Goal: Task Accomplishment & Management: Manage account settings

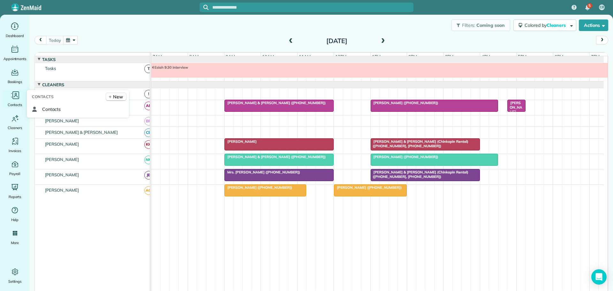
scroll to position [5, 0]
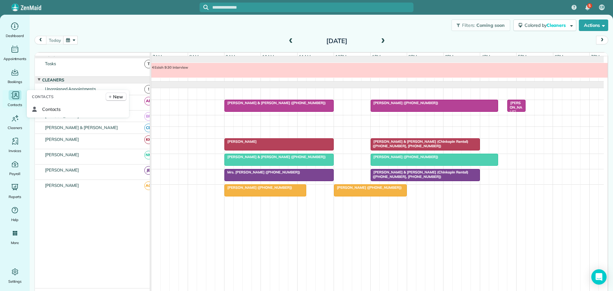
click at [13, 94] on icon "Main" at bounding box center [15, 95] width 7 height 8
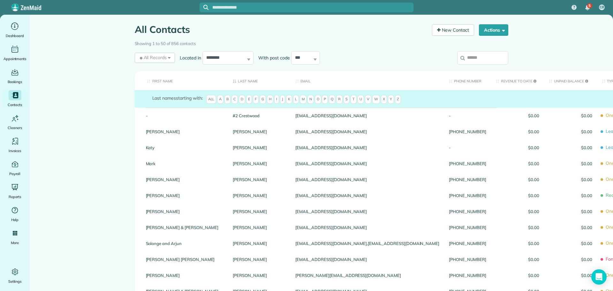
click at [465, 59] on input "search" at bounding box center [482, 57] width 51 height 13
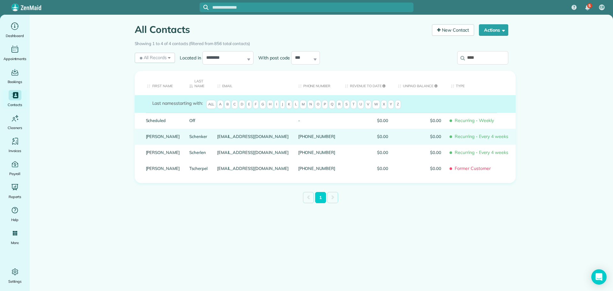
type input "****"
click at [156, 134] on link "Michelle" at bounding box center [163, 136] width 34 height 4
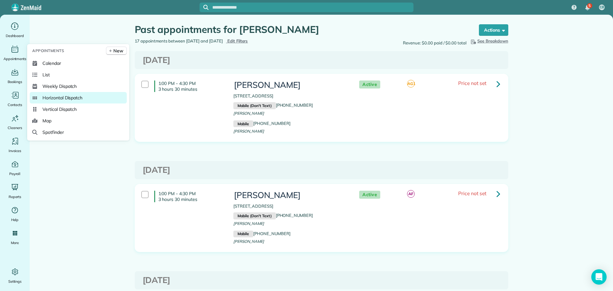
click at [54, 95] on span "Horizontal Dispatch" at bounding box center [62, 98] width 40 height 6
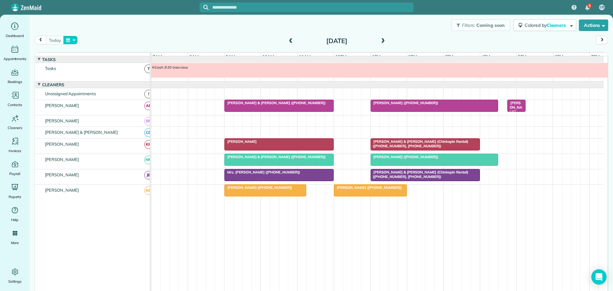
click at [73, 40] on button "button" at bounding box center [70, 40] width 15 height 9
click at [85, 42] on link "Prev" at bounding box center [86, 44] width 18 height 16
click at [107, 91] on link "23" at bounding box center [107, 93] width 10 height 10
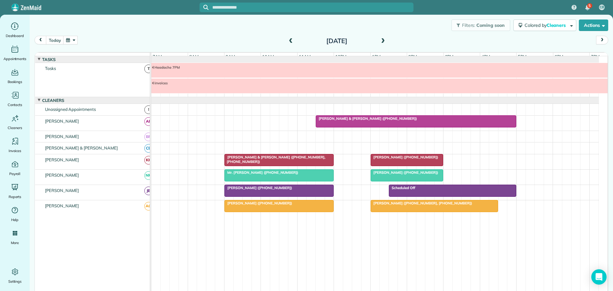
scroll to position [3, 0]
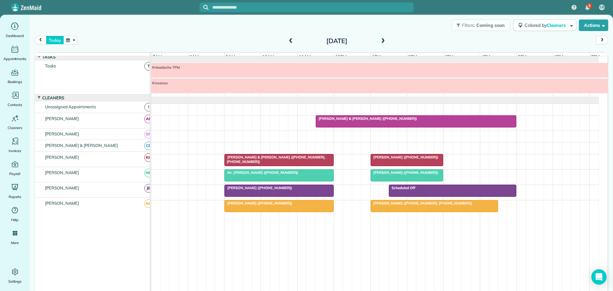
click at [55, 40] on button "today" at bounding box center [55, 40] width 18 height 9
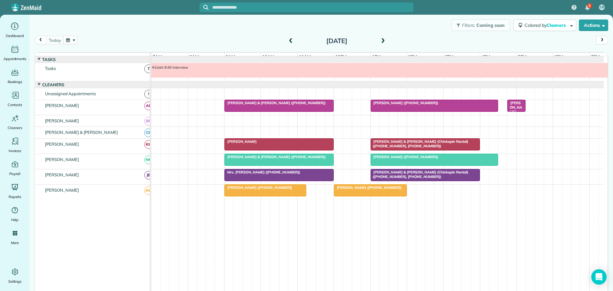
scroll to position [5, 0]
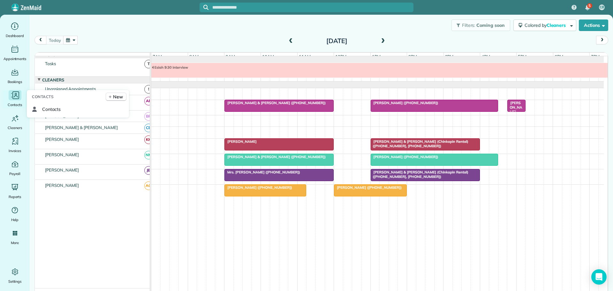
click at [12, 95] on icon "Main" at bounding box center [15, 95] width 10 height 10
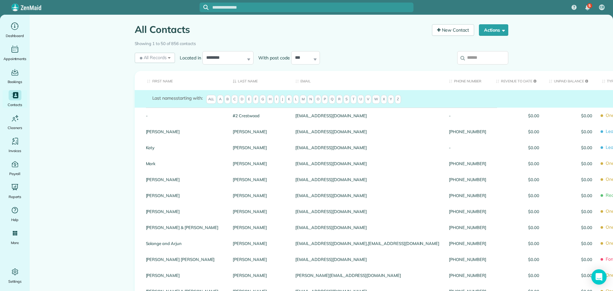
click at [479, 57] on input "search" at bounding box center [482, 57] width 51 height 13
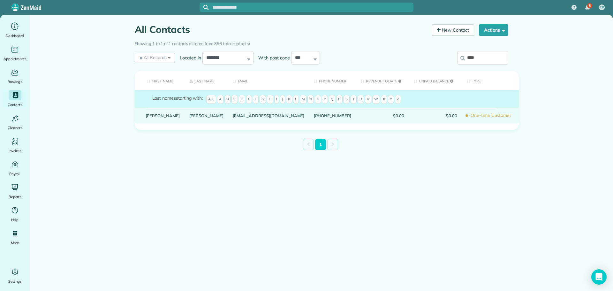
type input "****"
click at [189, 118] on link "Prendergast" at bounding box center [206, 115] width 34 height 4
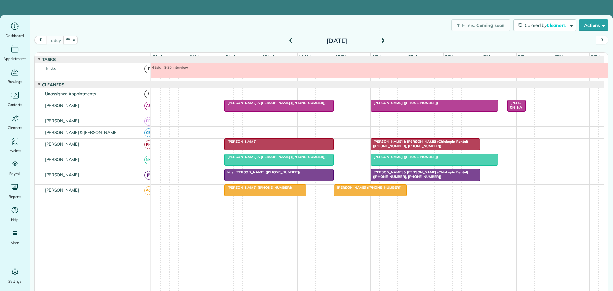
scroll to position [5, 0]
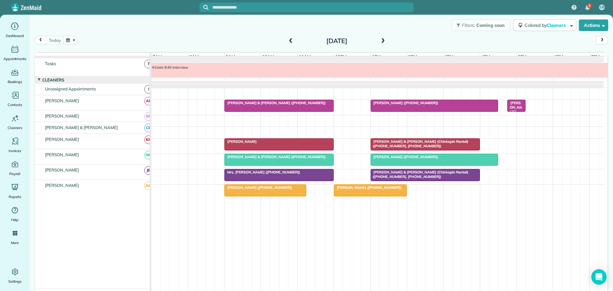
click at [262, 110] on div at bounding box center [279, 105] width 109 height 11
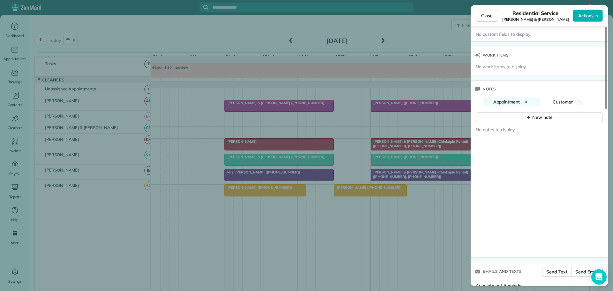
scroll to position [512, 0]
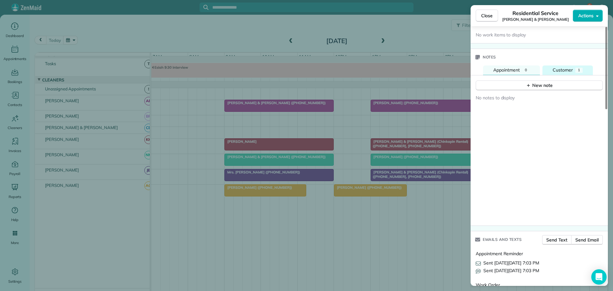
click at [567, 70] on span "Customer" at bounding box center [563, 70] width 20 height 6
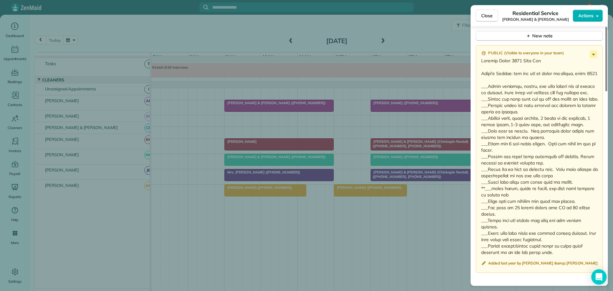
scroll to position [576, 0]
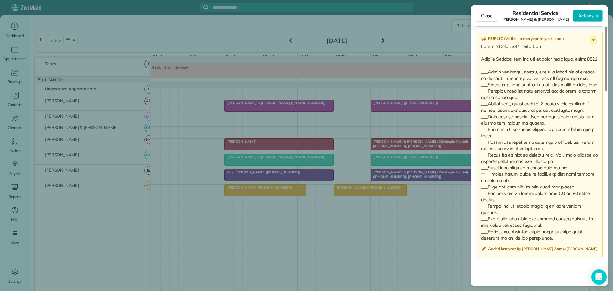
drag, startPoint x: 482, startPoint y: 110, endPoint x: 568, endPoint y: 247, distance: 161.7
click at [568, 247] on div "Public ( Visible to everyone in your team ) Added last year by Charles &amp; Ma…" at bounding box center [539, 145] width 127 height 228
copy div "___Restock kcups, sugar packets, 1 extra tp per bathroom, 1 paper towel, 3-4 tr…"
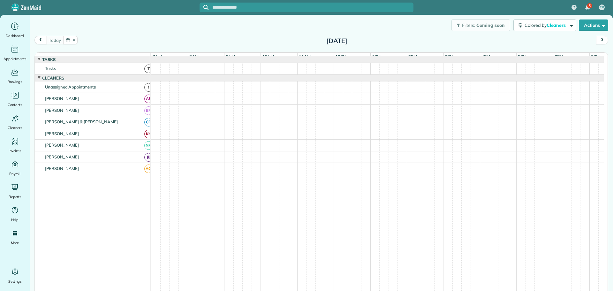
scroll to position [5, 0]
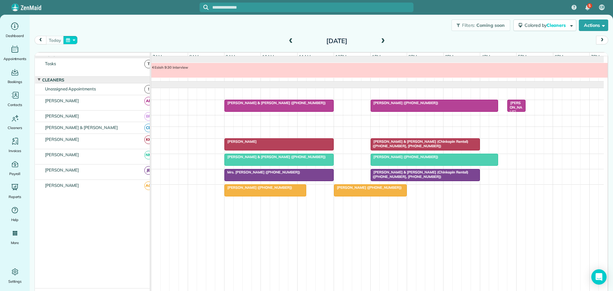
click at [71, 40] on button "button" at bounding box center [70, 40] width 15 height 9
click at [148, 82] on link "18" at bounding box center [147, 83] width 10 height 10
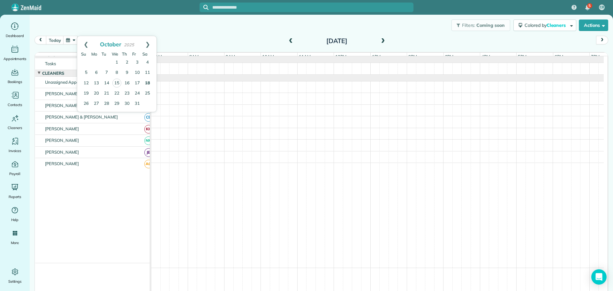
scroll to position [0, 0]
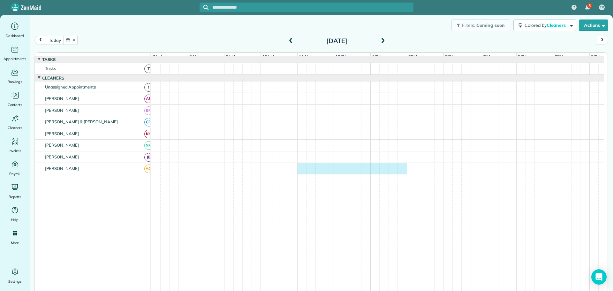
drag, startPoint x: 298, startPoint y: 171, endPoint x: 400, endPoint y: 175, distance: 101.6
click at [400, 174] on div at bounding box center [377, 168] width 452 height 11
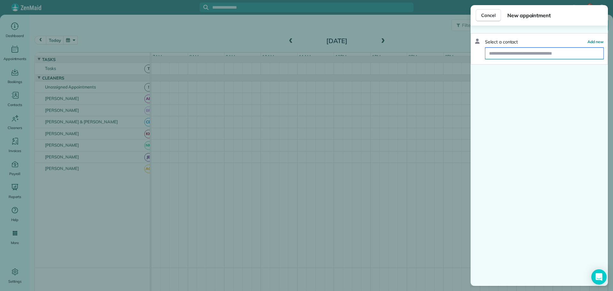
click at [515, 53] on input "text" at bounding box center [544, 53] width 118 height 11
type input "*****"
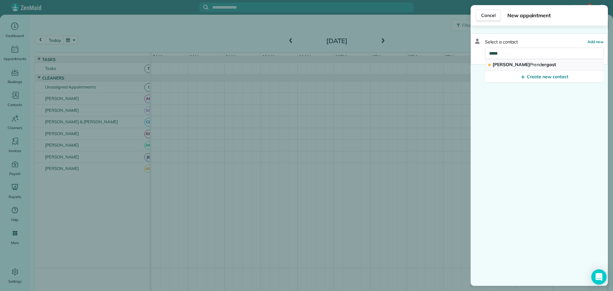
click at [530, 64] on span "Prend" at bounding box center [536, 65] width 12 height 6
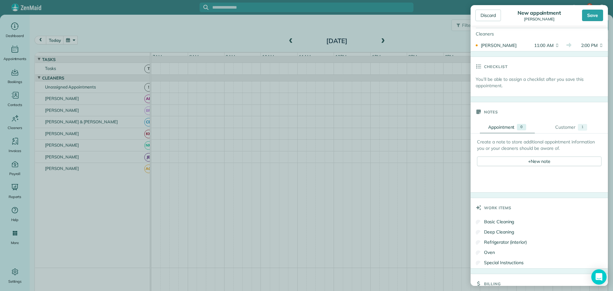
scroll to position [160, 0]
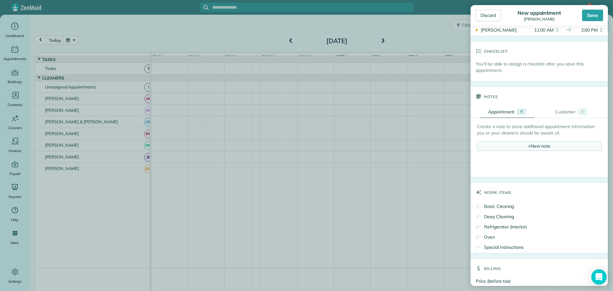
click at [535, 148] on div "+ New note" at bounding box center [539, 146] width 125 height 10
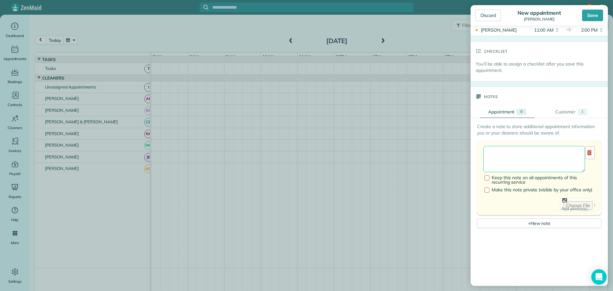
click at [498, 154] on textarea at bounding box center [534, 159] width 102 height 26
type textarea "**********"
click at [595, 19] on div "Save" at bounding box center [592, 15] width 21 height 11
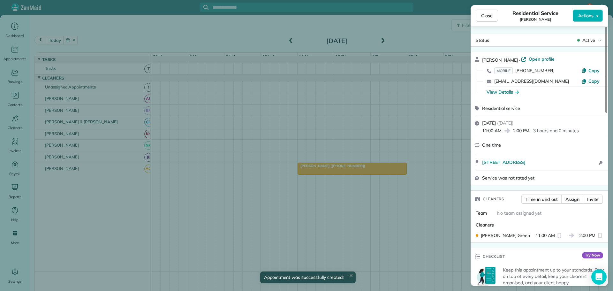
click at [484, 15] on span "Close" at bounding box center [486, 15] width 11 height 6
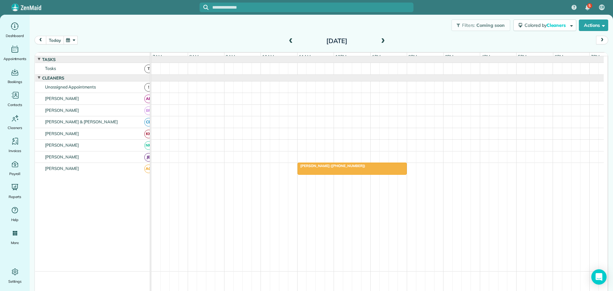
click at [55, 39] on button "today" at bounding box center [55, 40] width 18 height 9
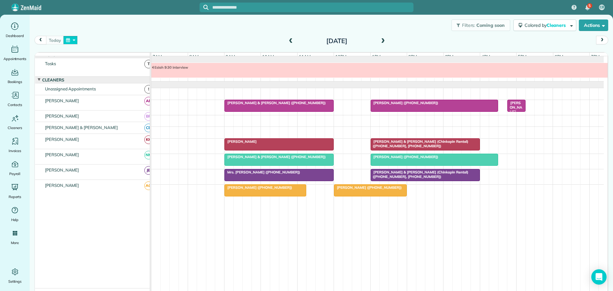
click at [73, 38] on button "button" at bounding box center [70, 40] width 15 height 9
drag, startPoint x: 149, startPoint y: 82, endPoint x: 145, endPoint y: 94, distance: 12.6
click at [149, 82] on link "18" at bounding box center [147, 83] width 10 height 10
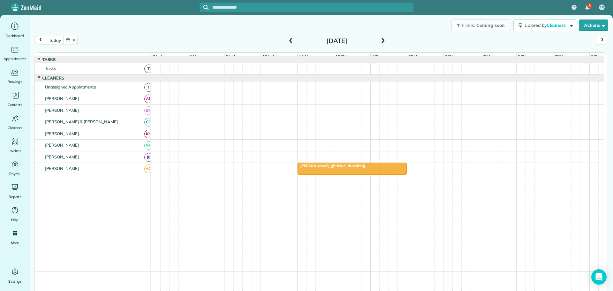
click at [328, 168] on span "[PERSON_NAME] ([PHONE_NUMBER])" at bounding box center [331, 165] width 68 height 4
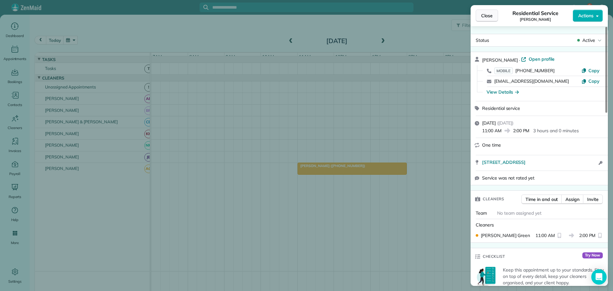
click at [484, 15] on span "Close" at bounding box center [486, 15] width 11 height 6
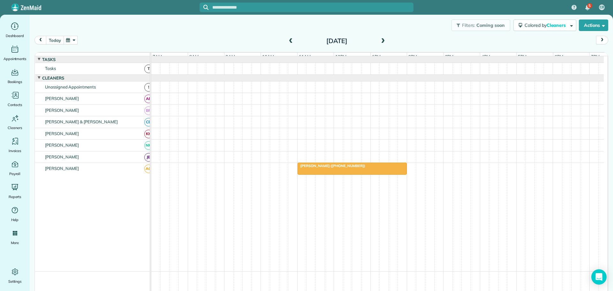
drag, startPoint x: 54, startPoint y: 40, endPoint x: 188, endPoint y: 39, distance: 134.1
click at [55, 39] on button "today" at bounding box center [55, 40] width 18 height 9
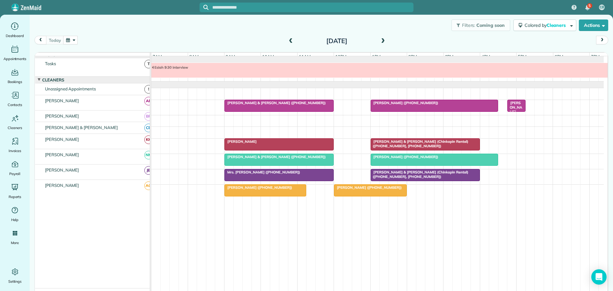
click at [165, 70] on span "Esiah 9:30 interview" at bounding box center [169, 67] width 37 height 4
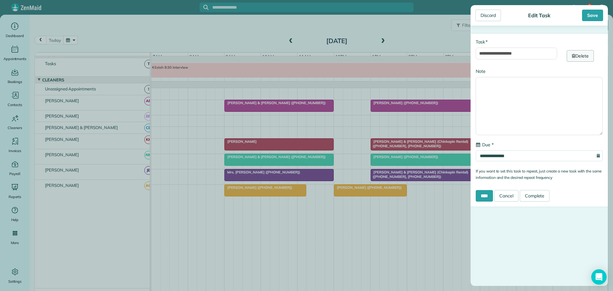
click at [579, 54] on link "Delete" at bounding box center [580, 55] width 27 height 11
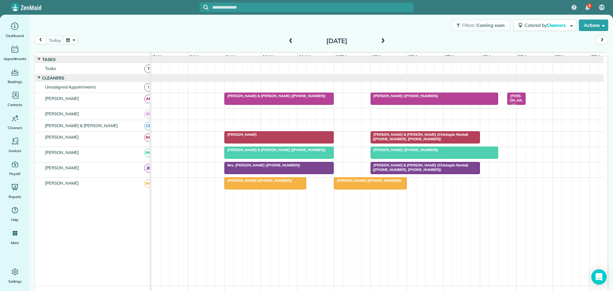
click at [198, 37] on div "[DATE] [DATE]" at bounding box center [321, 42] width 574 height 12
click at [76, 39] on button "button" at bounding box center [70, 40] width 15 height 9
click at [151, 45] on link "Next" at bounding box center [148, 44] width 18 height 16
click at [116, 84] on link "12" at bounding box center [117, 83] width 10 height 10
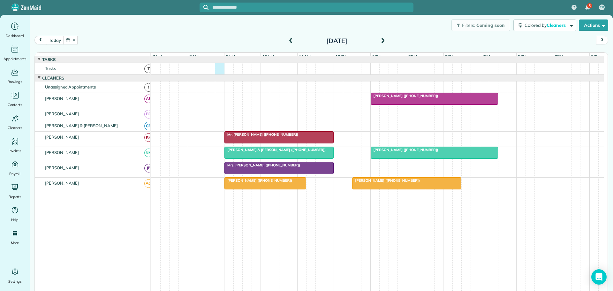
click at [217, 74] on div at bounding box center [377, 68] width 452 height 11
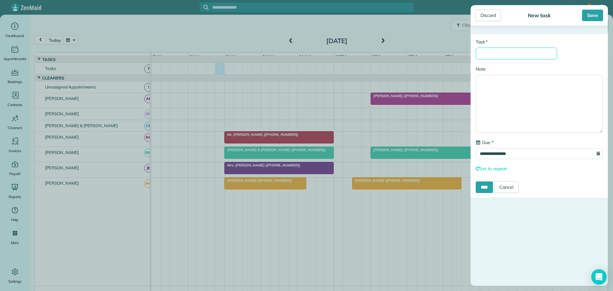
click at [491, 54] on input "* Task" at bounding box center [516, 54] width 81 height 12
type input "**********"
click at [491, 186] on input "****" at bounding box center [484, 186] width 17 height 11
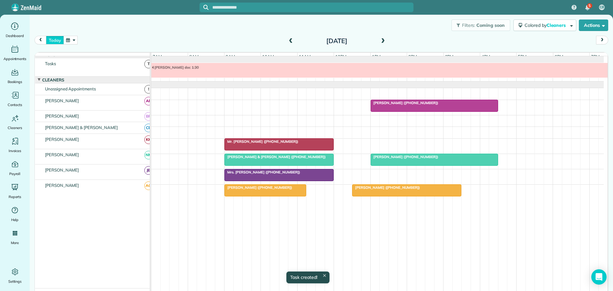
click at [55, 41] on button "today" at bounding box center [55, 40] width 18 height 9
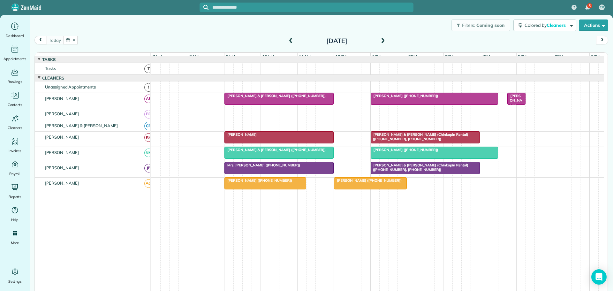
click at [379, 41] on span at bounding box center [382, 41] width 7 height 6
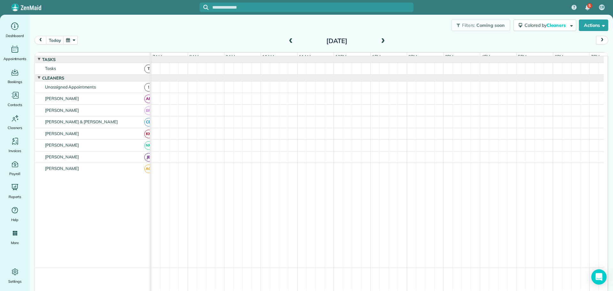
scroll to position [5, 0]
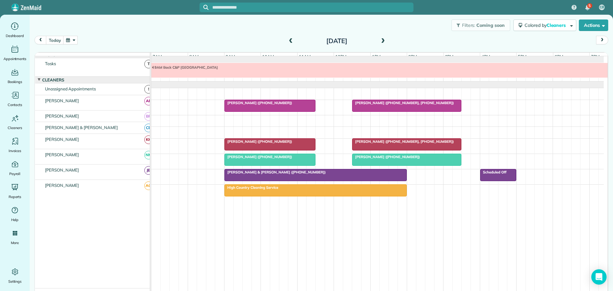
click at [379, 41] on span at bounding box center [382, 41] width 7 height 6
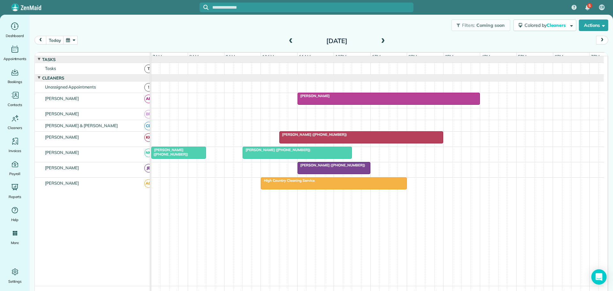
click at [289, 41] on span at bounding box center [290, 41] width 7 height 6
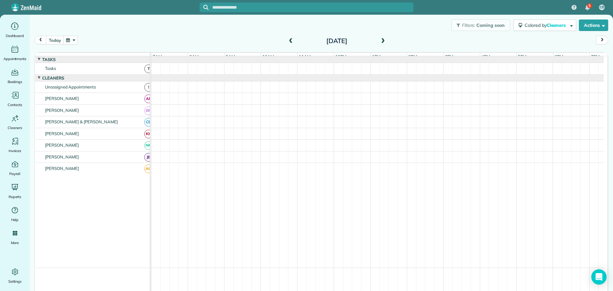
scroll to position [5, 0]
